Goal: Use online tool/utility: Use online tool/utility

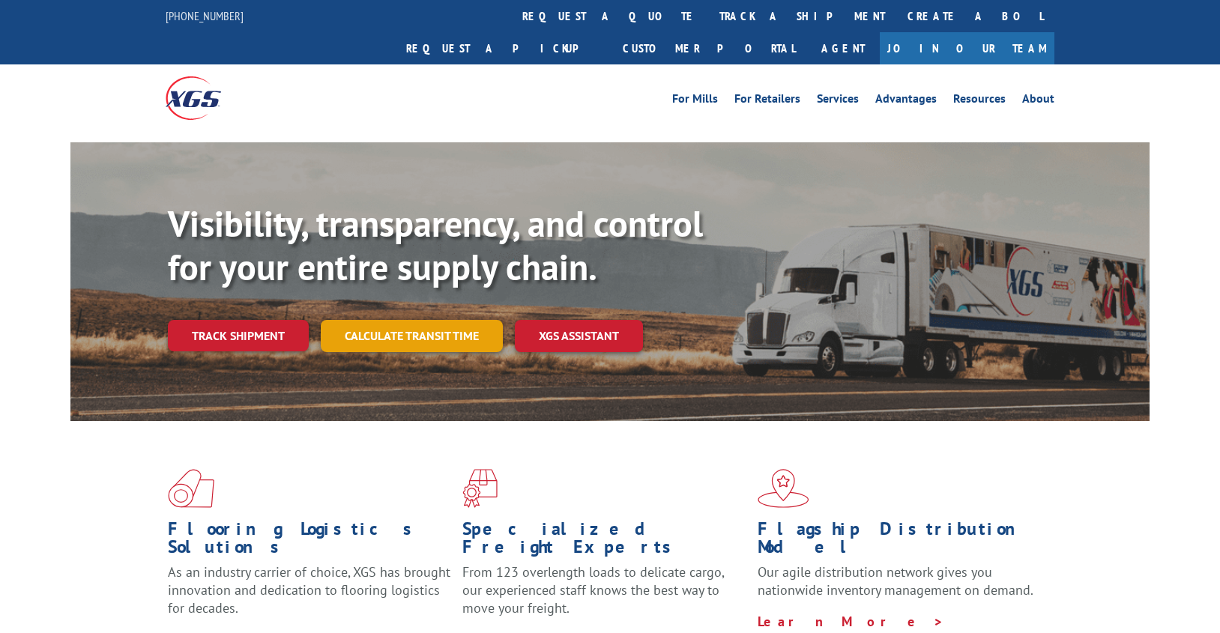
click at [451, 320] on link "Calculate transit time" at bounding box center [412, 336] width 182 height 32
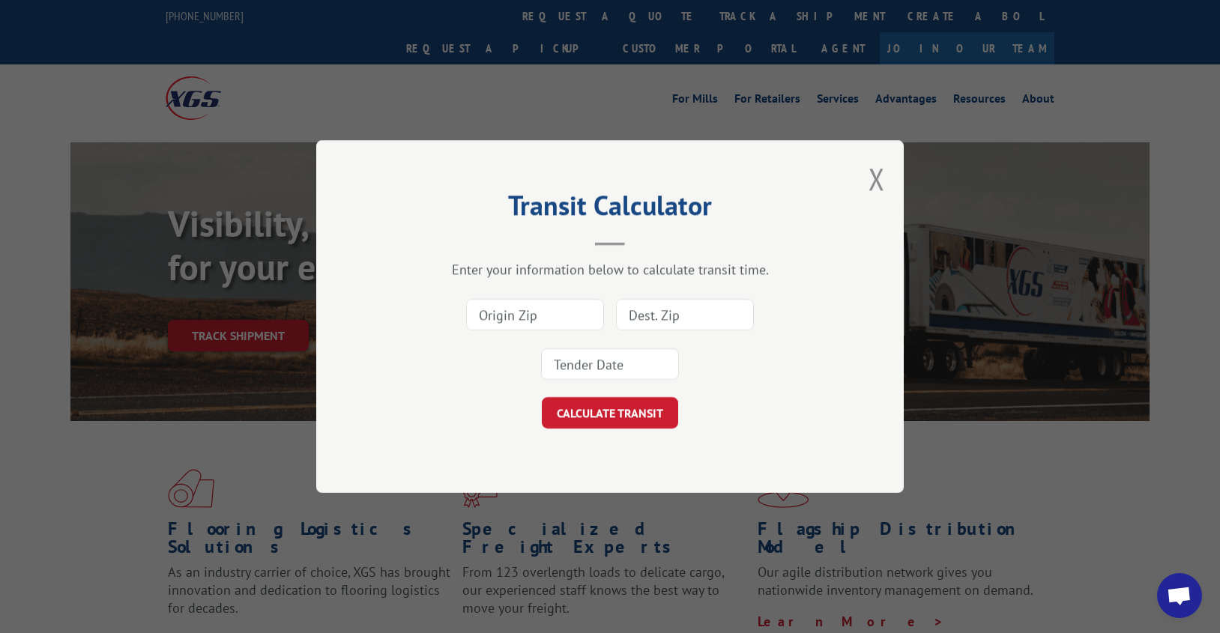
click at [482, 311] on input at bounding box center [535, 314] width 138 height 31
type input "30721"
drag, startPoint x: 644, startPoint y: 318, endPoint x: 612, endPoint y: 313, distance: 31.9
click at [644, 318] on input at bounding box center [685, 314] width 138 height 31
type input "11803"
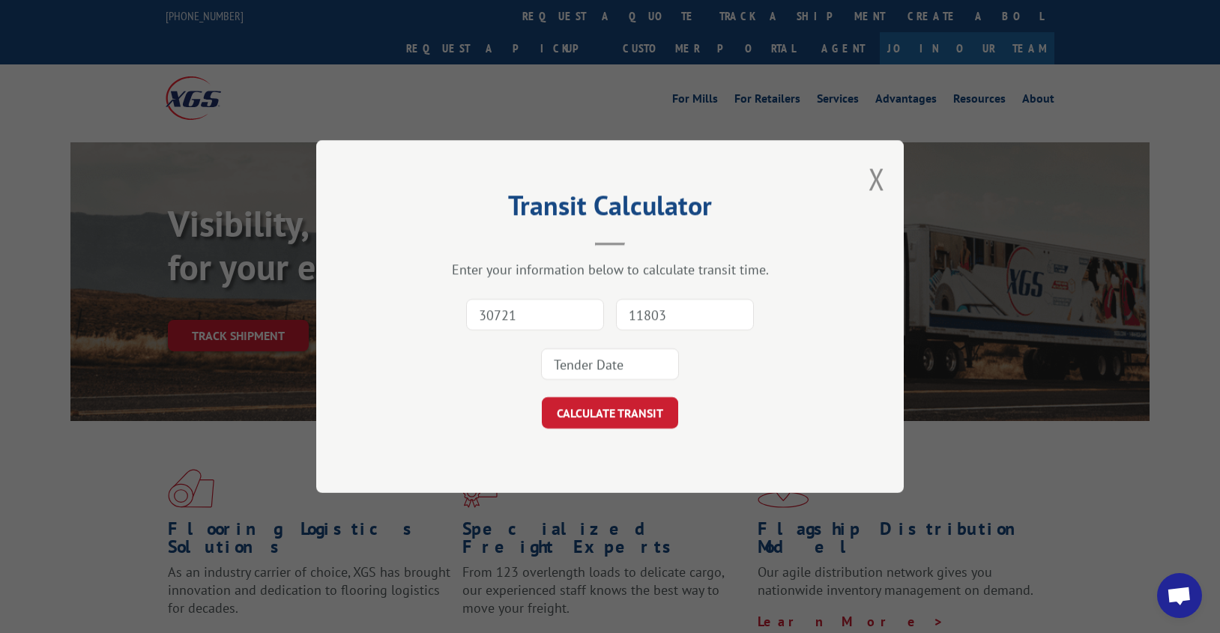
click at [599, 368] on input at bounding box center [610, 364] width 138 height 31
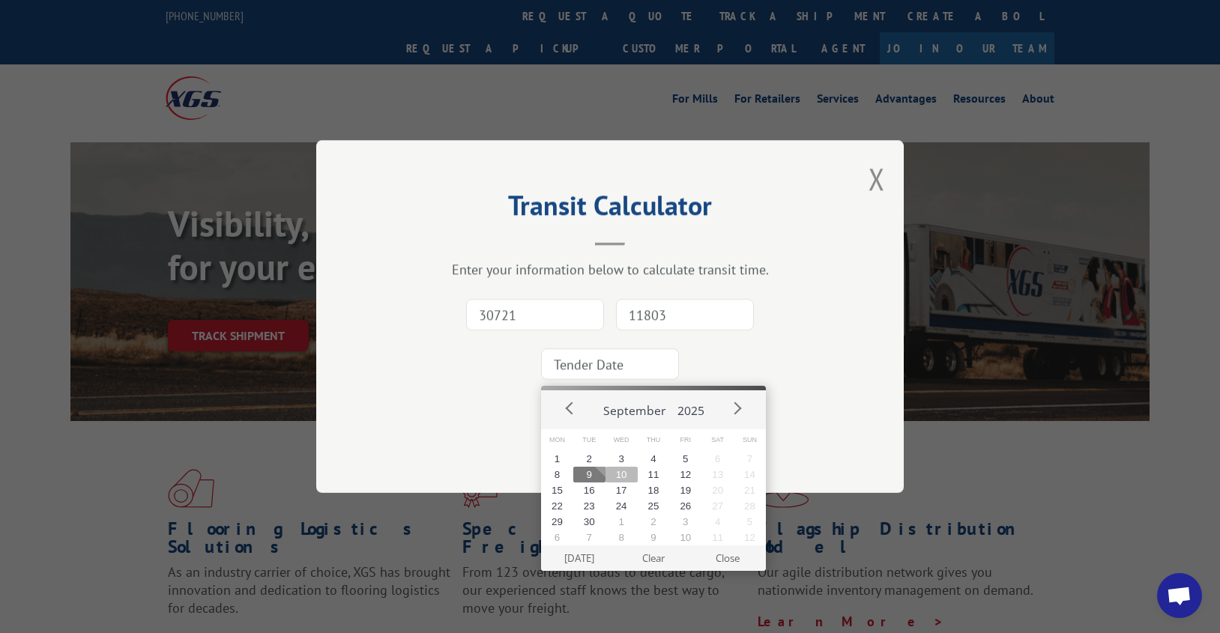
click at [624, 477] on button "10" at bounding box center [622, 475] width 32 height 16
type input "[DATE]"
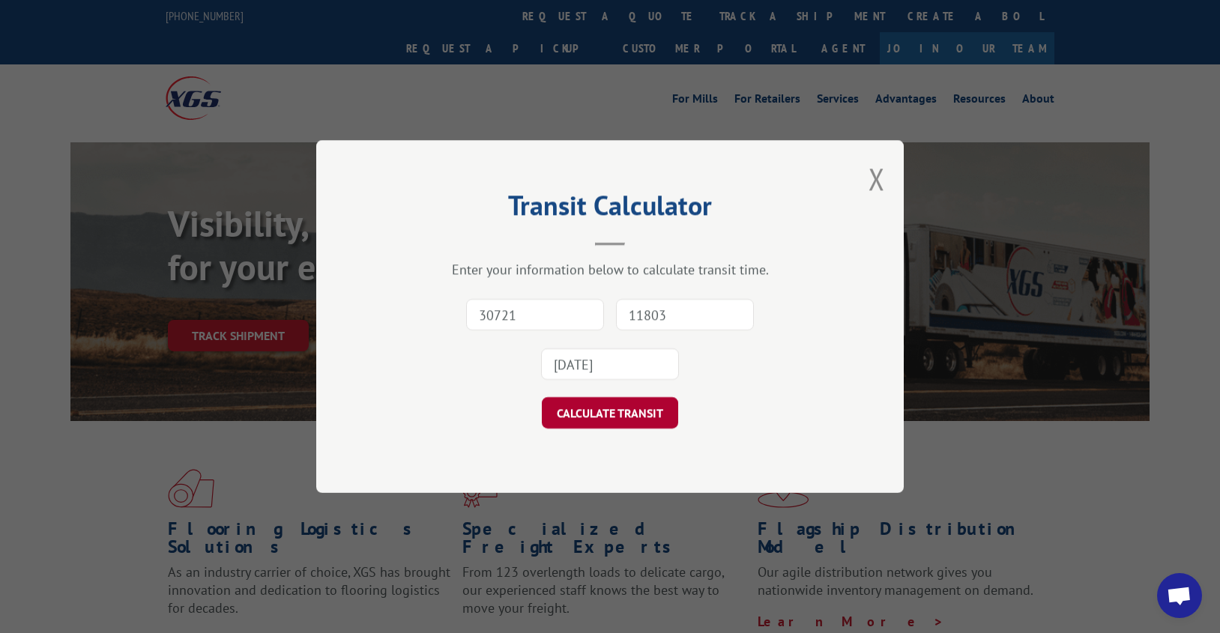
click at [617, 416] on button "CALCULATE TRANSIT" at bounding box center [610, 412] width 136 height 31
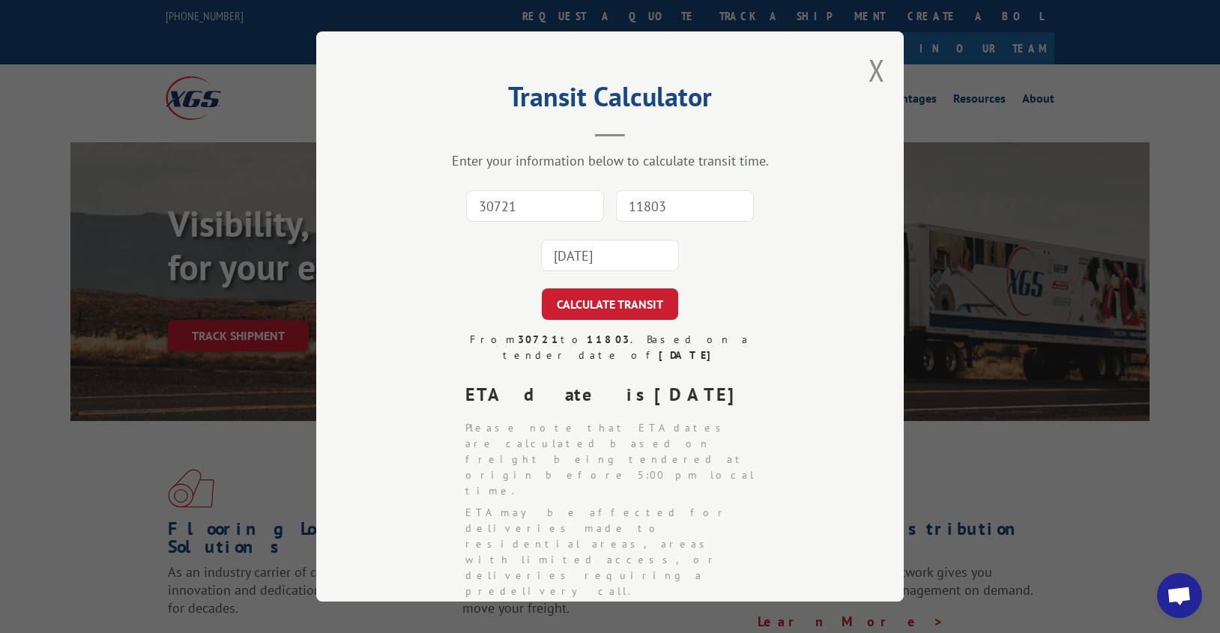
scroll to position [75, 0]
